Goal: Navigation & Orientation: Find specific page/section

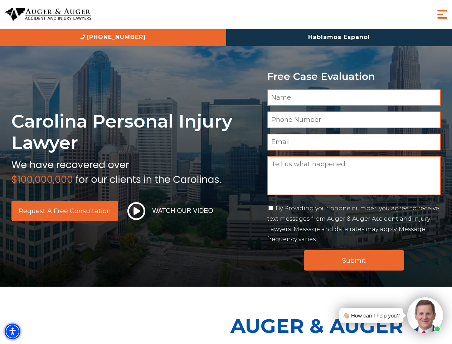
click at [13, 331] on img "Accessibility Menu" at bounding box center [13, 331] width 16 height 16
